Goal: Navigation & Orientation: Find specific page/section

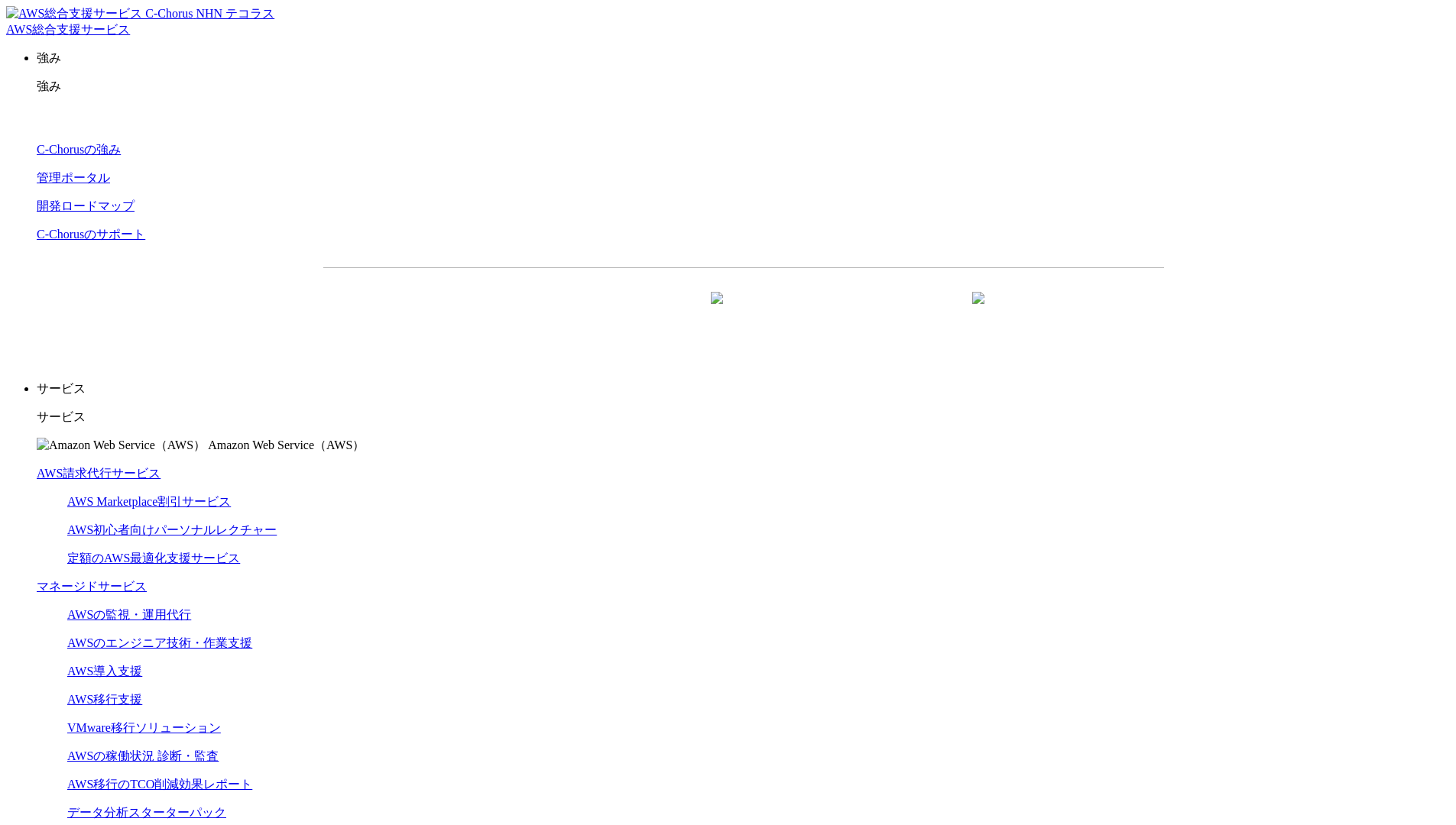
scroll to position [4033, 0]
